Goal: Transaction & Acquisition: Purchase product/service

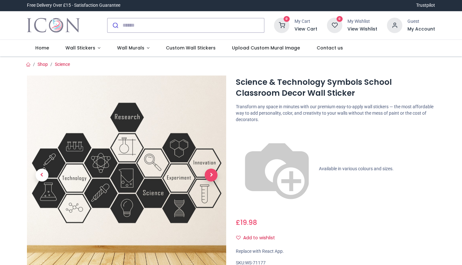
click at [208, 177] on span "Next" at bounding box center [211, 174] width 13 height 13
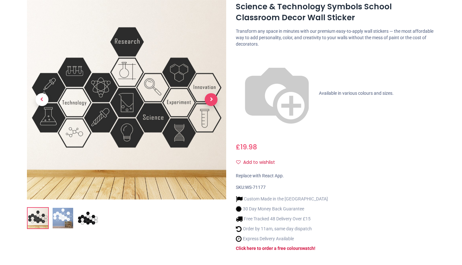
click at [209, 100] on span "Next" at bounding box center [211, 99] width 13 height 13
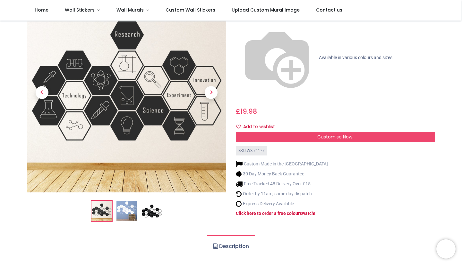
click at [135, 201] on img at bounding box center [126, 211] width 21 height 21
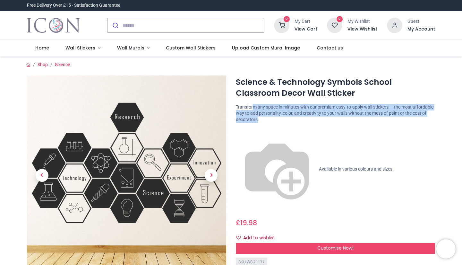
drag, startPoint x: 252, startPoint y: 108, endPoint x: 256, endPoint y: 118, distance: 11.1
click at [256, 118] on p "Transform any space in minutes with our premium easy-to-apply wall stickers — t…" at bounding box center [335, 113] width 199 height 19
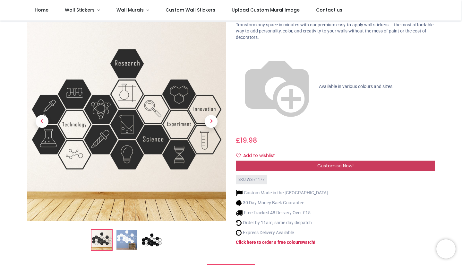
scroll to position [47, 0]
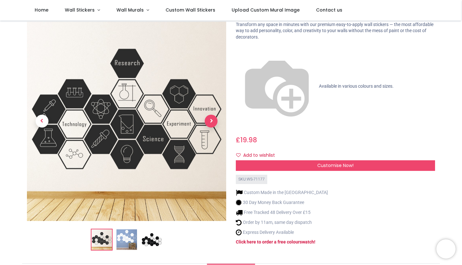
click at [210, 115] on span "Next" at bounding box center [211, 121] width 13 height 13
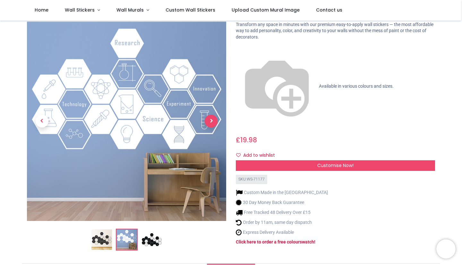
click at [210, 115] on span "Next" at bounding box center [211, 121] width 13 height 13
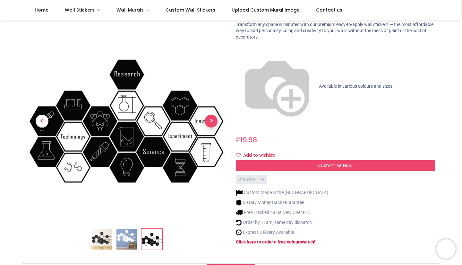
click at [210, 115] on span "Next" at bounding box center [211, 121] width 13 height 13
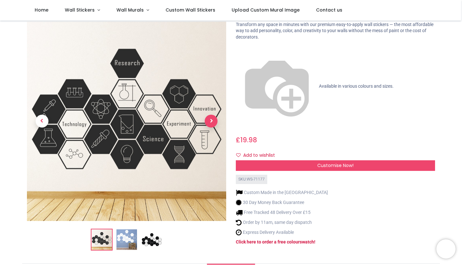
scroll to position [0, 0]
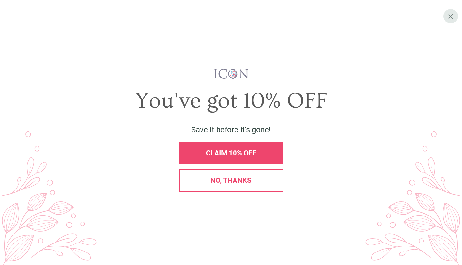
click at [452, 14] on span "X" at bounding box center [450, 17] width 7 height 10
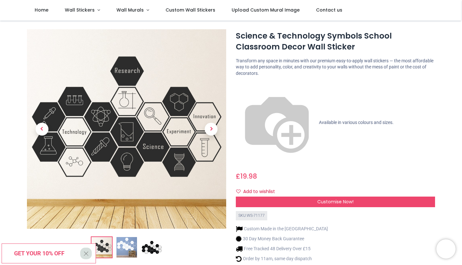
scroll to position [13, 0]
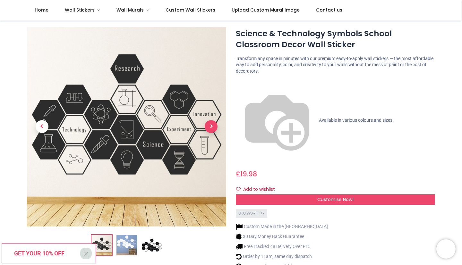
click at [214, 125] on span "Next" at bounding box center [211, 126] width 13 height 13
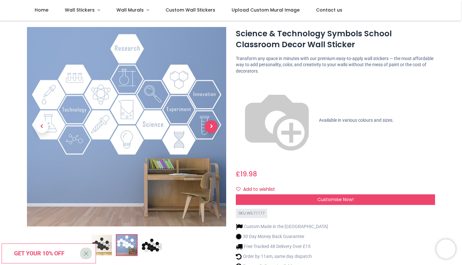
click at [214, 125] on span "Next" at bounding box center [211, 126] width 13 height 13
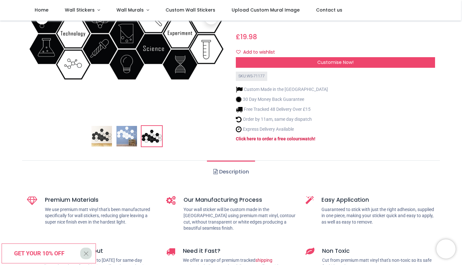
scroll to position [180, 0]
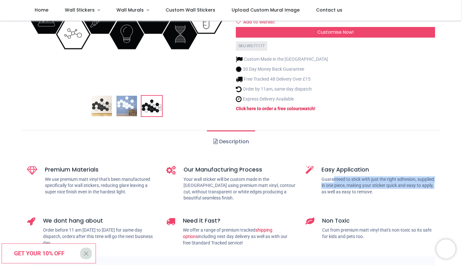
drag, startPoint x: 332, startPoint y: 149, endPoint x: 334, endPoint y: 163, distance: 14.5
click at [334, 176] on p "Guaranteed to stick with just the right adhesion, supplied in one piece, making…" at bounding box center [378, 185] width 114 height 19
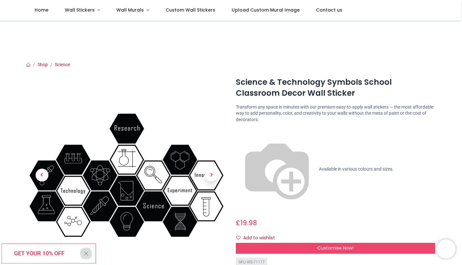
scroll to position [73, 0]
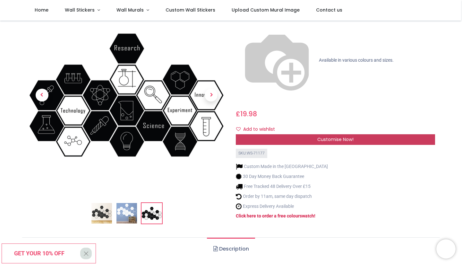
click at [325, 136] on span "Customise Now!" at bounding box center [335, 139] width 36 height 6
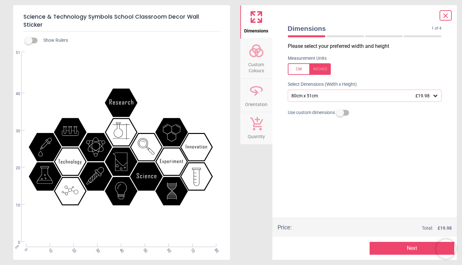
click at [313, 96] on div "80cm x 51cm £19.98" at bounding box center [362, 95] width 142 height 5
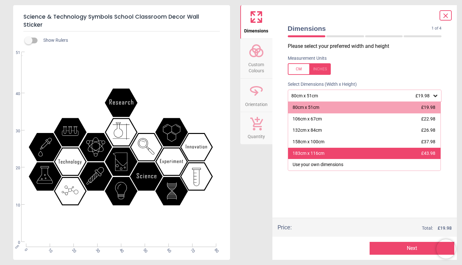
click at [318, 154] on div "183cm x 116cm" at bounding box center [309, 153] width 32 height 6
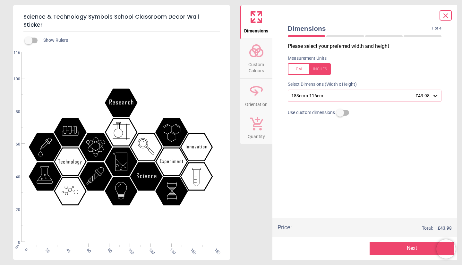
click at [307, 98] on div "183cm x 116cm £43.98" at bounding box center [362, 95] width 142 height 5
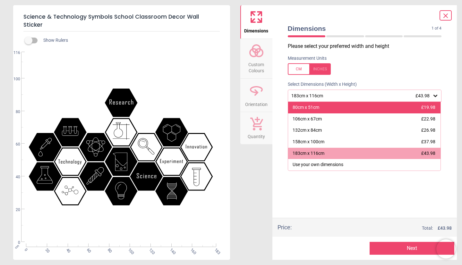
click at [312, 111] on div "80cm x 51cm" at bounding box center [306, 107] width 27 height 6
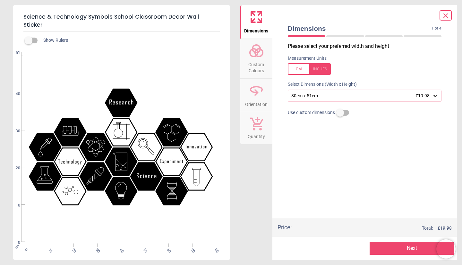
click at [250, 64] on span "Custom Colours" at bounding box center [256, 66] width 31 height 16
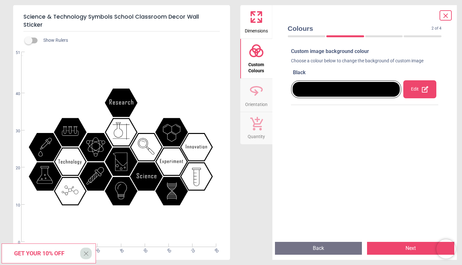
click at [255, 92] on icon at bounding box center [257, 90] width 12 height 6
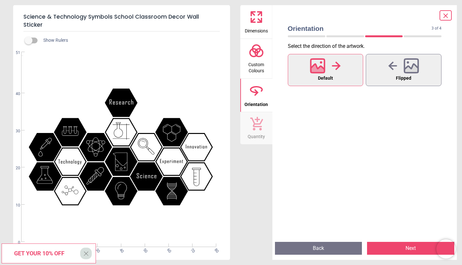
click at [254, 127] on icon at bounding box center [256, 123] width 13 height 13
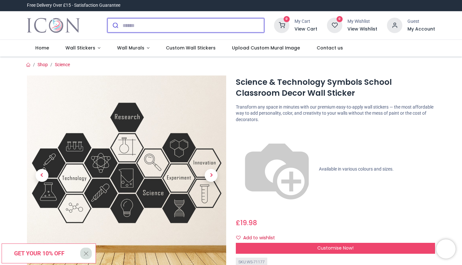
click at [173, 26] on input "search" at bounding box center [193, 25] width 141 height 14
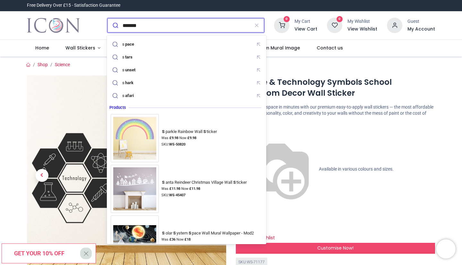
type input "*******"
click at [107, 18] on button "submit" at bounding box center [114, 25] width 15 height 14
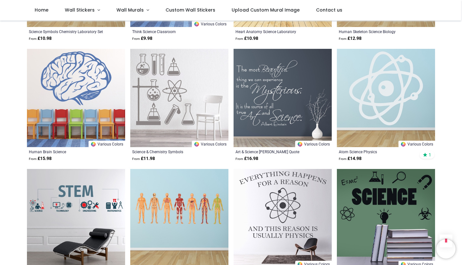
scroll to position [422, 0]
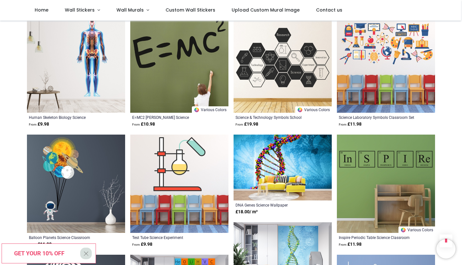
scroll to position [924, 0]
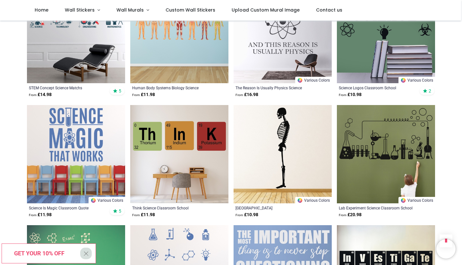
scroll to position [660, 0]
